Goal: Find specific page/section: Find specific page/section

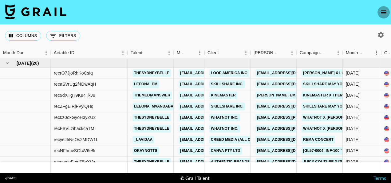
click at [379, 13] on button "open drawer" at bounding box center [384, 12] width 12 height 12
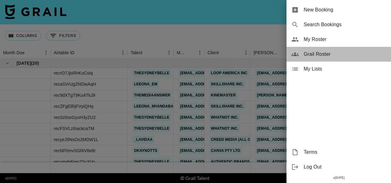
click at [305, 50] on div "Grail Roster" at bounding box center [339, 54] width 105 height 15
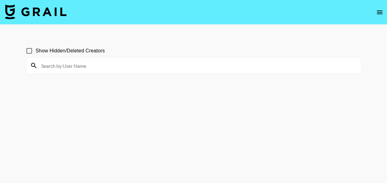
click at [50, 14] on img at bounding box center [36, 11] width 62 height 15
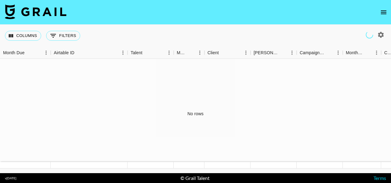
click at [43, 7] on img at bounding box center [36, 11] width 62 height 15
click at [30, 15] on img at bounding box center [36, 11] width 62 height 15
click at [16, 7] on img at bounding box center [36, 11] width 62 height 15
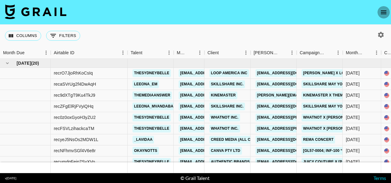
click at [381, 12] on icon "open drawer" at bounding box center [383, 12] width 7 height 7
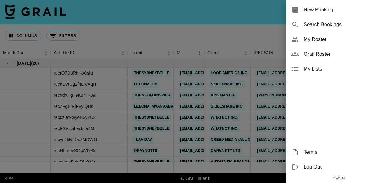
click at [321, 57] on span "Grail Roster" at bounding box center [345, 53] width 82 height 7
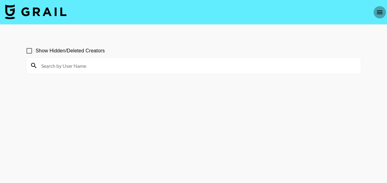
click at [380, 10] on icon "open drawer" at bounding box center [379, 12] width 7 height 7
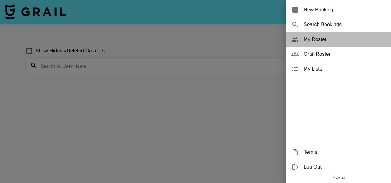
click at [325, 37] on span "My Roster" at bounding box center [345, 39] width 82 height 7
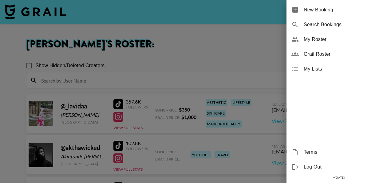
click at [243, 39] on div at bounding box center [195, 91] width 391 height 183
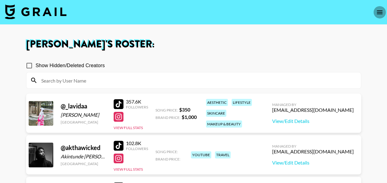
click at [380, 12] on icon "open drawer" at bounding box center [380, 12] width 6 height 4
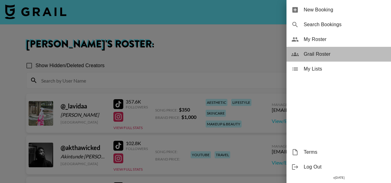
click at [326, 50] on span "Grail Roster" at bounding box center [345, 53] width 82 height 7
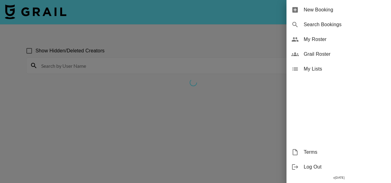
click at [233, 44] on div at bounding box center [195, 91] width 391 height 183
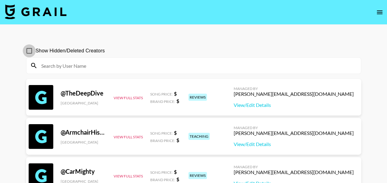
click at [28, 51] on input "Show Hidden/Deleted Creators" at bounding box center [29, 50] width 13 height 13
checkbox input "true"
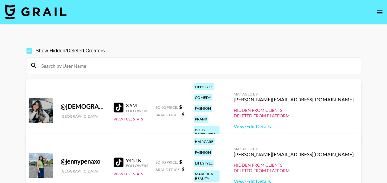
click at [104, 65] on input at bounding box center [197, 66] width 319 height 10
paste input "acodingnomad"
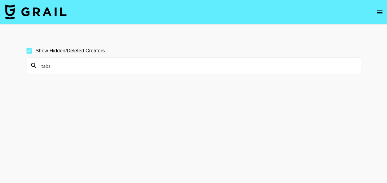
paste input "gyminigengen"
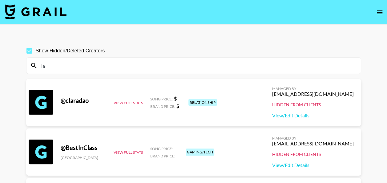
type input "lav"
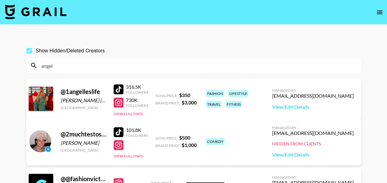
click at [73, 122] on div "@ 2muchtestosterone [PERSON_NAME] [GEOGRAPHIC_DATA] 101.8K Followers View Full …" at bounding box center [193, 141] width 335 height 47
drag, startPoint x: 75, startPoint y: 65, endPoint x: 40, endPoint y: 67, distance: 34.5
click at [40, 67] on input "angel" at bounding box center [197, 66] width 319 height 10
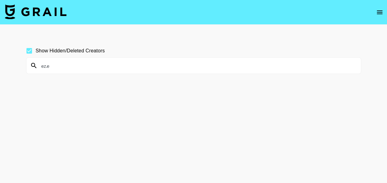
type input "ez.e"
